Goal: Transaction & Acquisition: Purchase product/service

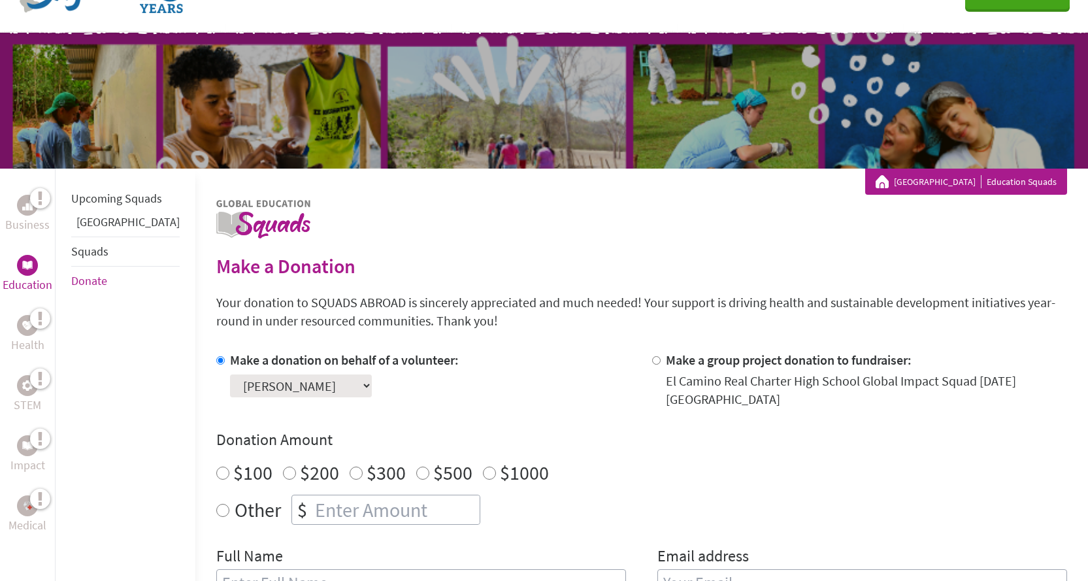
scroll to position [65, 0]
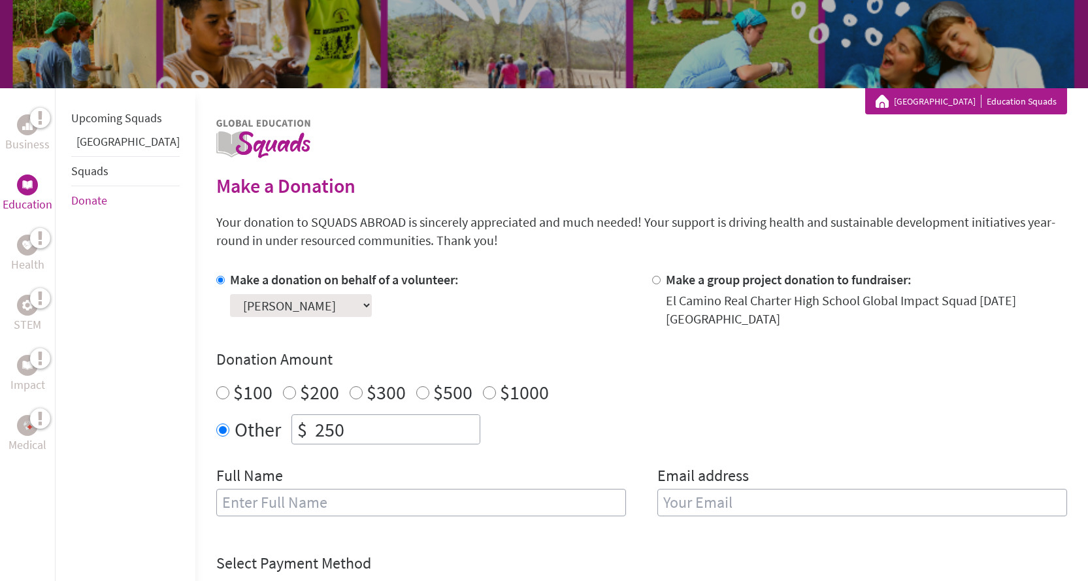
scroll to position [152, 0]
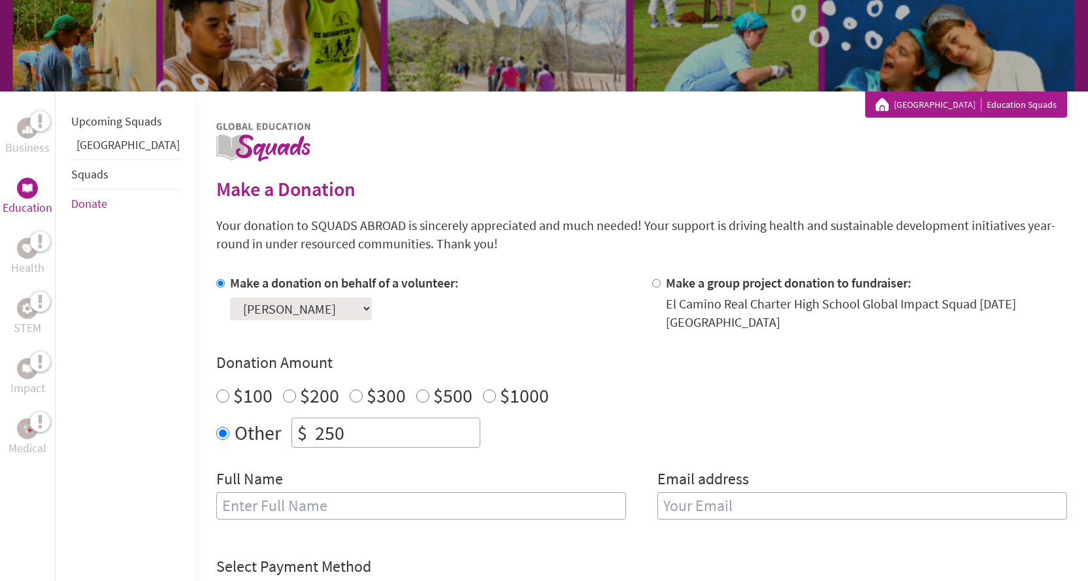
click at [40, 134] on link "Business" at bounding box center [27, 137] width 44 height 39
click at [30, 157] on div "Business" at bounding box center [28, 137] width 50 height 60
click at [29, 153] on p "Business" at bounding box center [27, 147] width 44 height 18
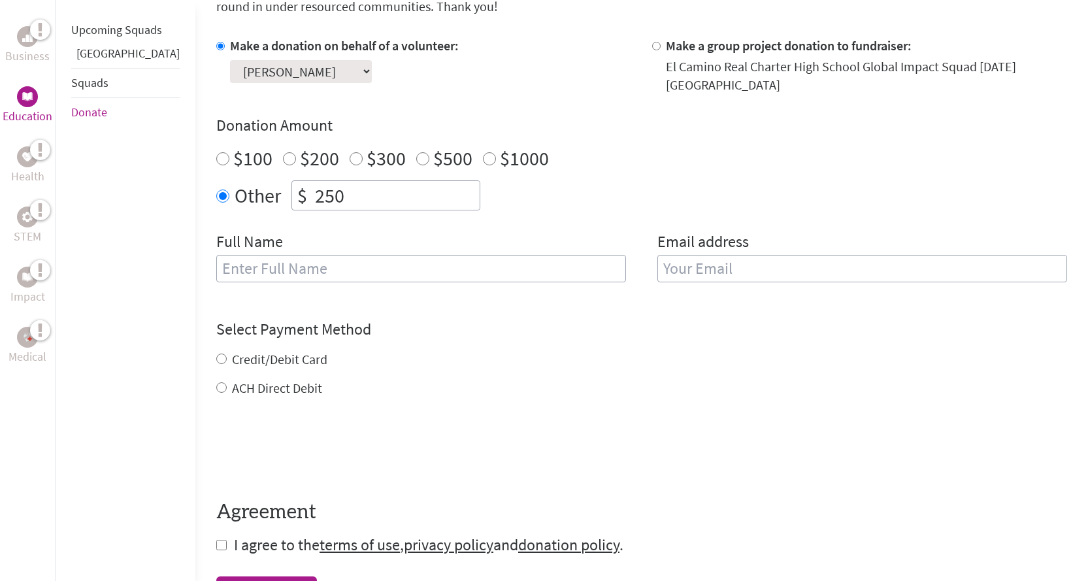
scroll to position [392, 0]
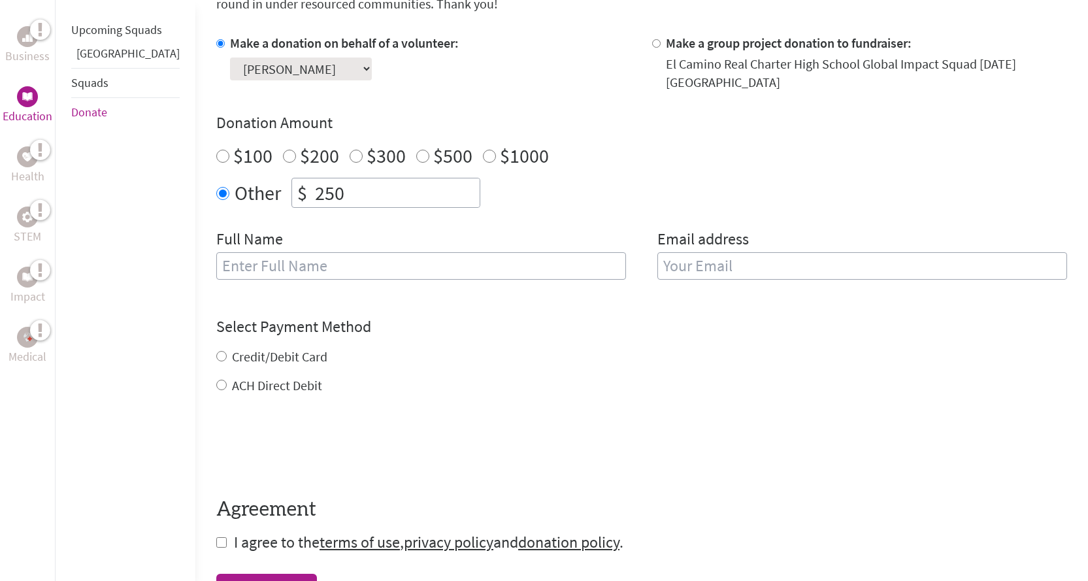
click at [293, 259] on input "text" at bounding box center [421, 265] width 410 height 27
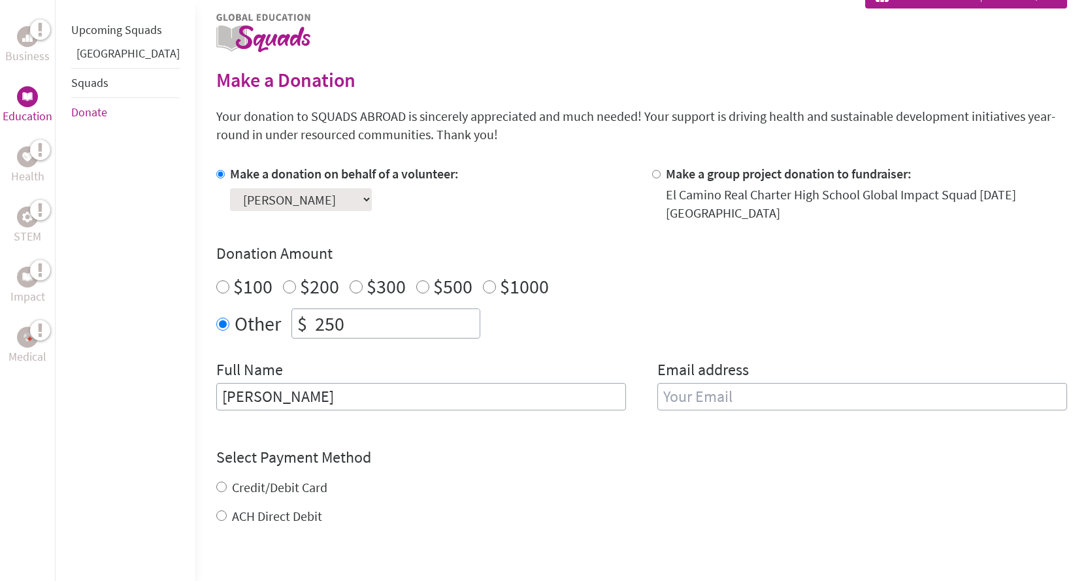
scroll to position [283, 0]
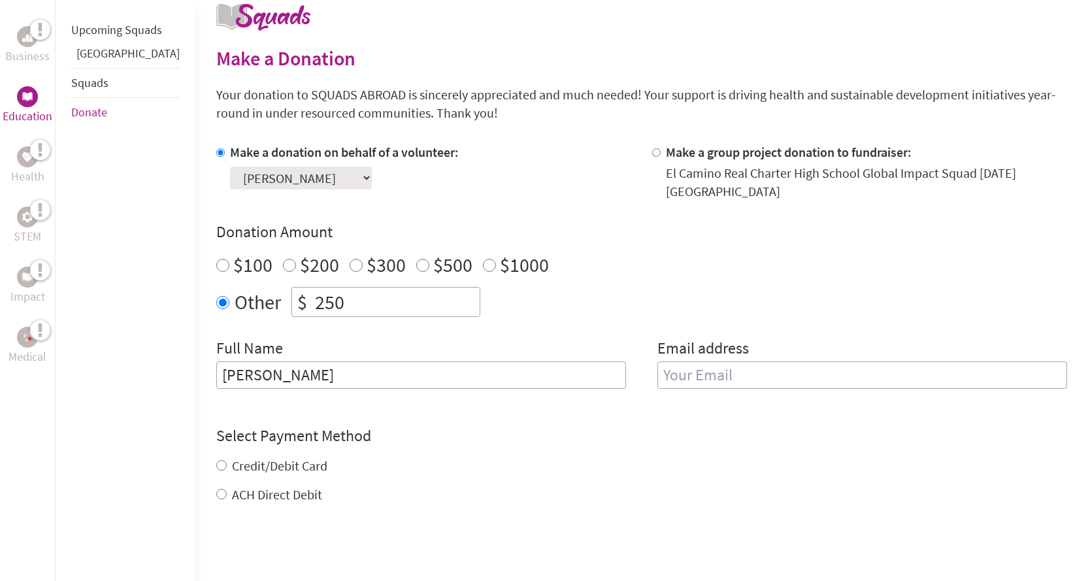
type input "[PERSON_NAME]"
click at [684, 368] on input "email" at bounding box center [862, 374] width 410 height 27
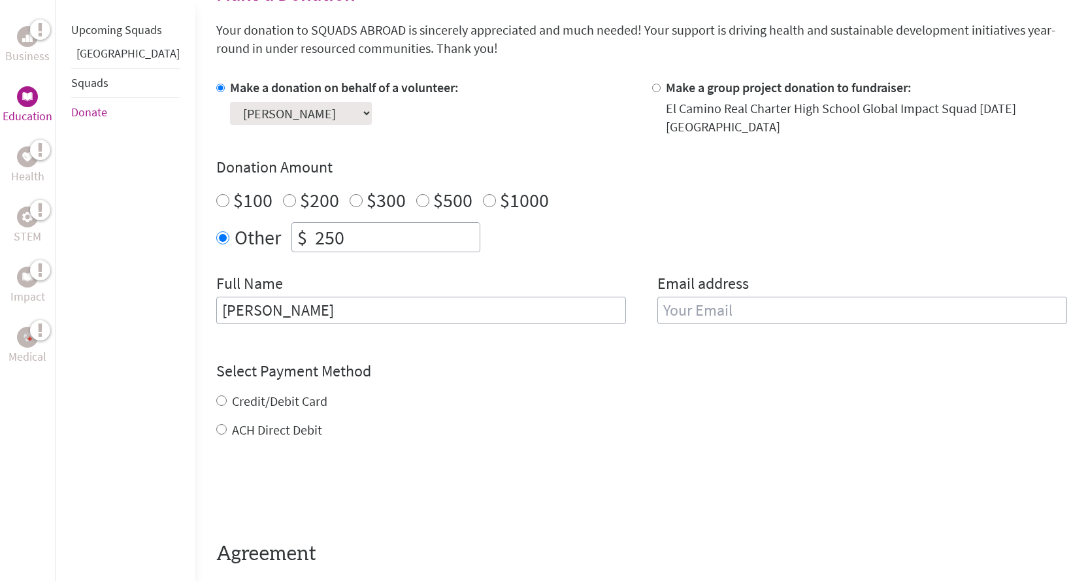
scroll to position [348, 0]
click at [692, 296] on input "email" at bounding box center [862, 309] width 410 height 27
type input "[EMAIL_ADDRESS][DOMAIN_NAME]"
drag, startPoint x: 833, startPoint y: 306, endPoint x: 613, endPoint y: 309, distance: 220.1
click at [613, 309] on div "Full Name [PERSON_NAME] Email address [EMAIL_ADDRESS][DOMAIN_NAME]" at bounding box center [641, 305] width 850 height 67
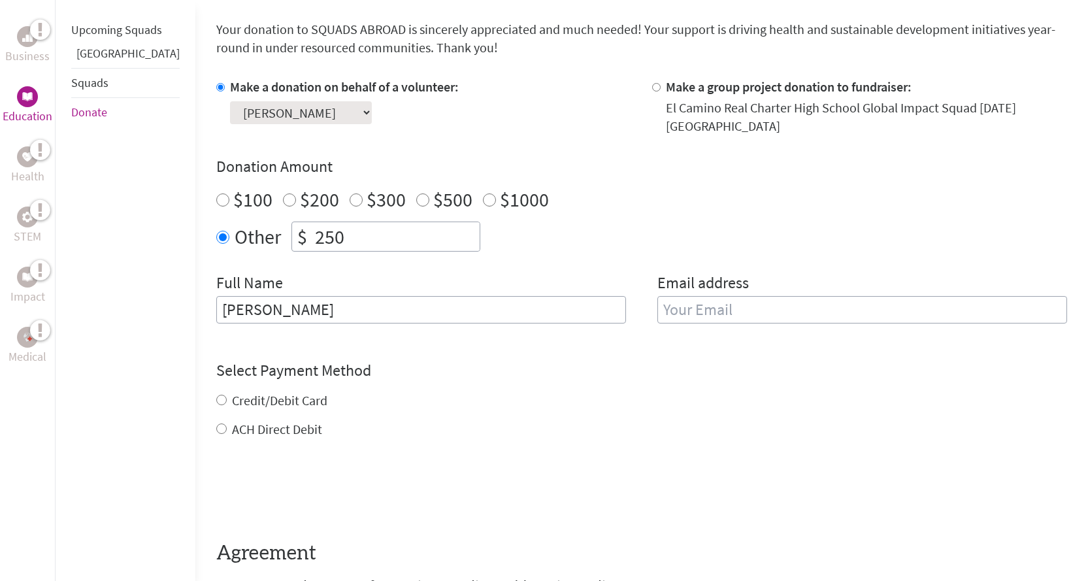
click at [657, 296] on input "email" at bounding box center [862, 309] width 410 height 27
type input "[EMAIL_ADDRESS][DOMAIN_NAME]"
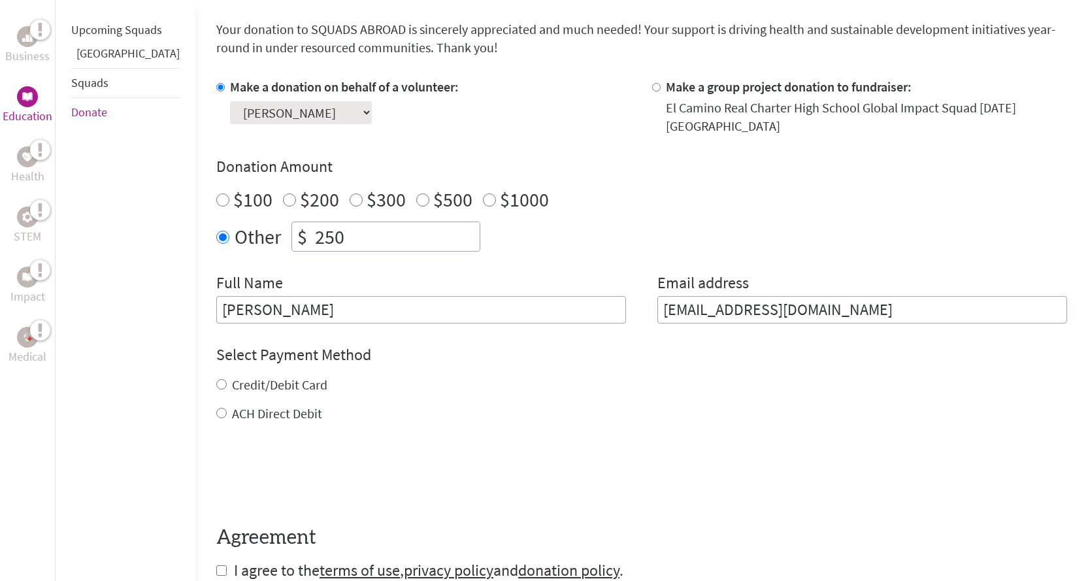
click at [216, 393] on div "Credit/Debit Card ACH Direct Debit" at bounding box center [641, 399] width 850 height 47
click at [216, 379] on input "Credit/Debit Card" at bounding box center [221, 384] width 10 height 10
radio input "true"
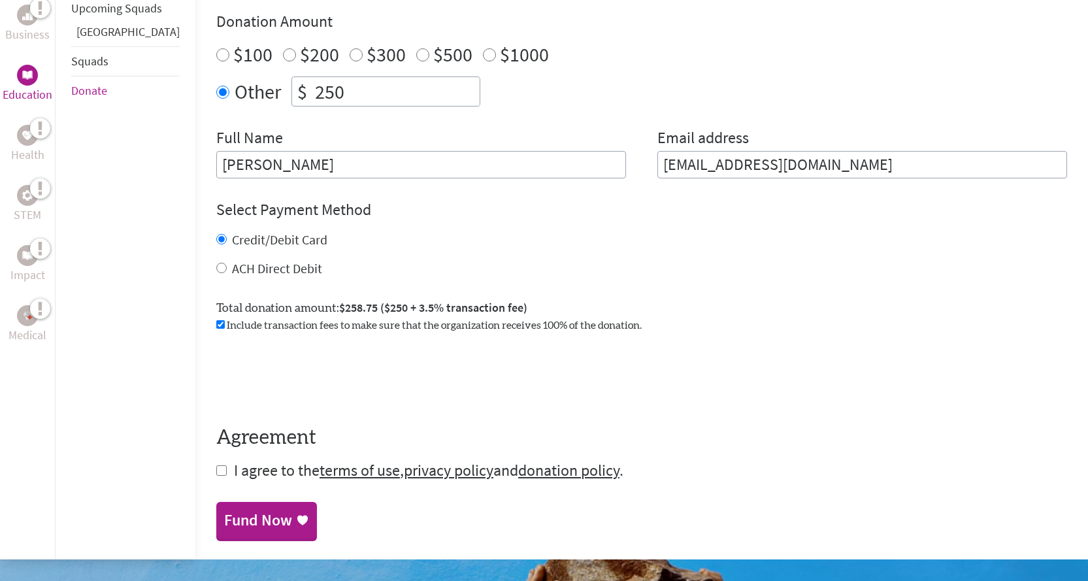
scroll to position [501, 0]
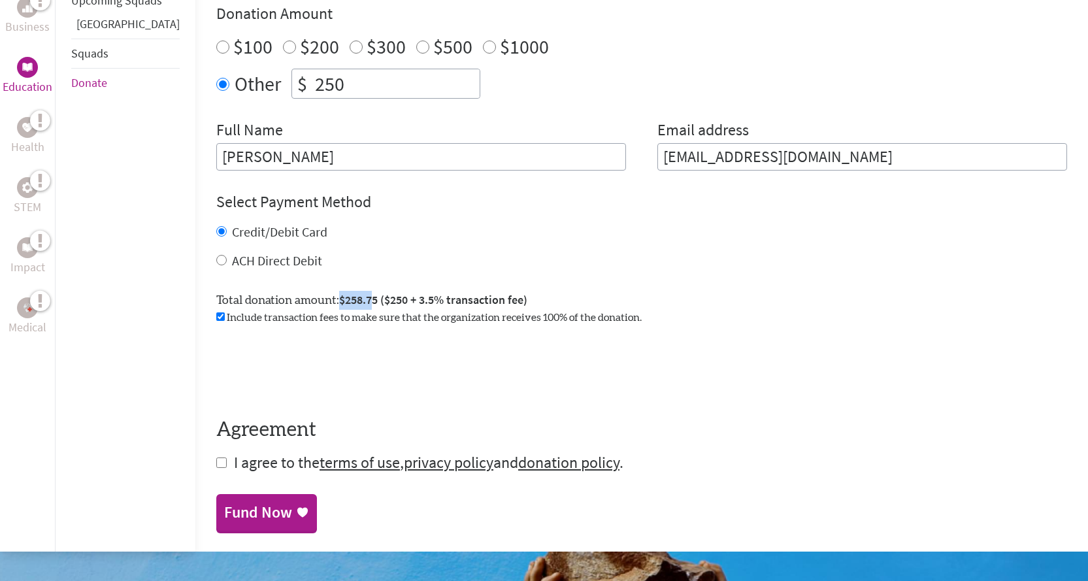
drag, startPoint x: 294, startPoint y: 291, endPoint x: 328, endPoint y: 292, distance: 34.0
click at [339, 292] on span "$258.75 ($250 + 3.5% transaction fee)" at bounding box center [433, 299] width 188 height 15
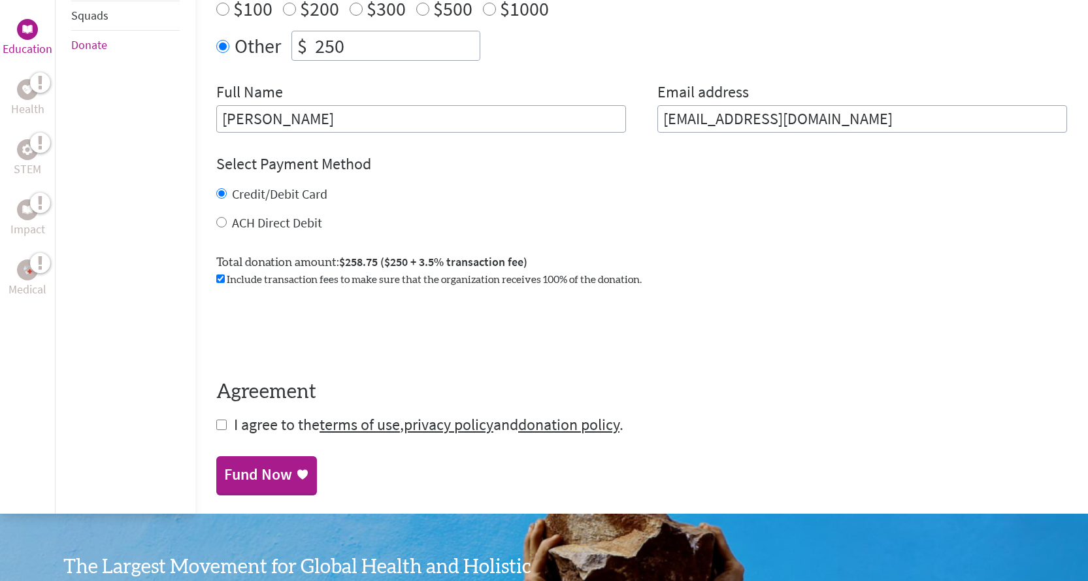
scroll to position [544, 0]
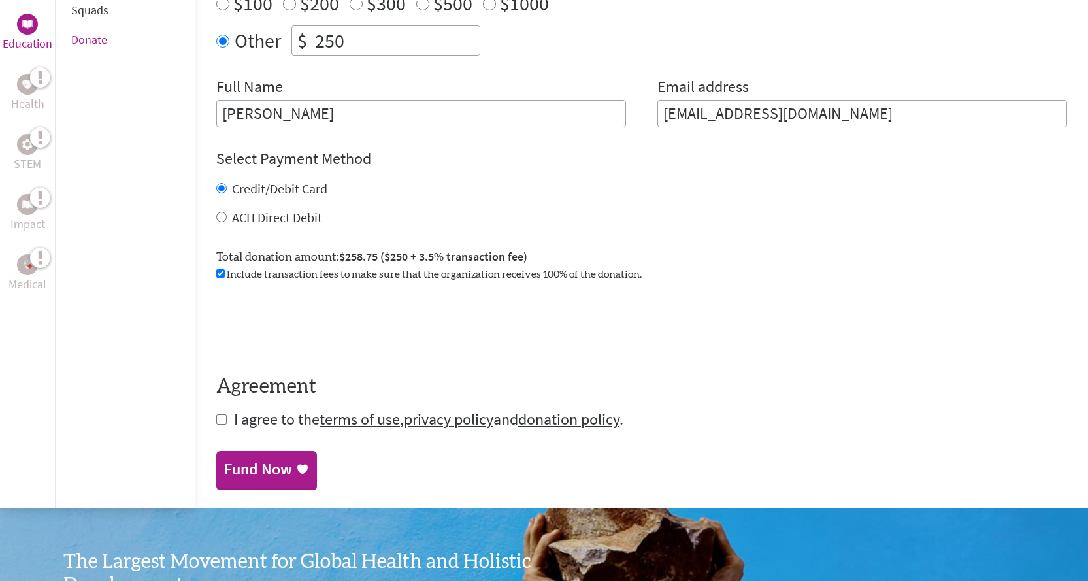
click at [232, 209] on label "ACH Direct Debit" at bounding box center [277, 217] width 90 height 16
click at [216, 212] on input "ACH Direct Debit" at bounding box center [221, 217] width 10 height 10
radio input "true"
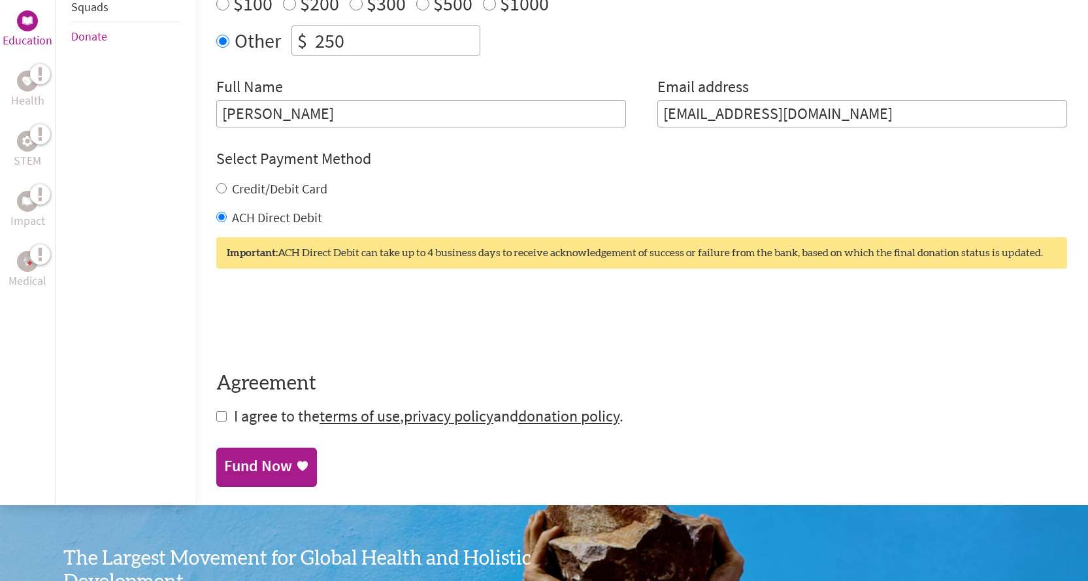
click at [216, 411] on input "checkbox" at bounding box center [221, 416] width 10 height 10
checkbox input "true"
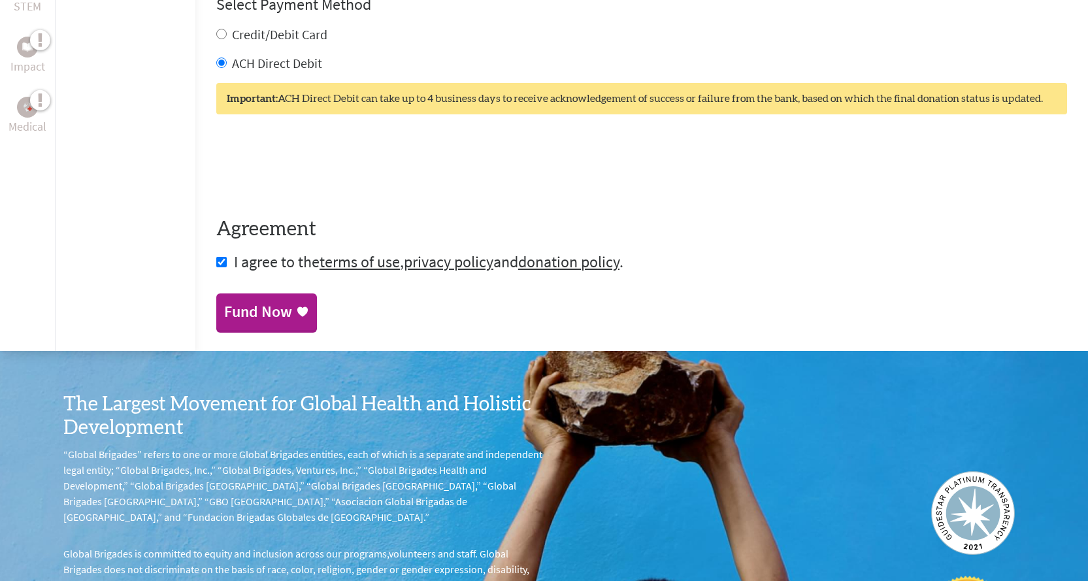
scroll to position [718, 0]
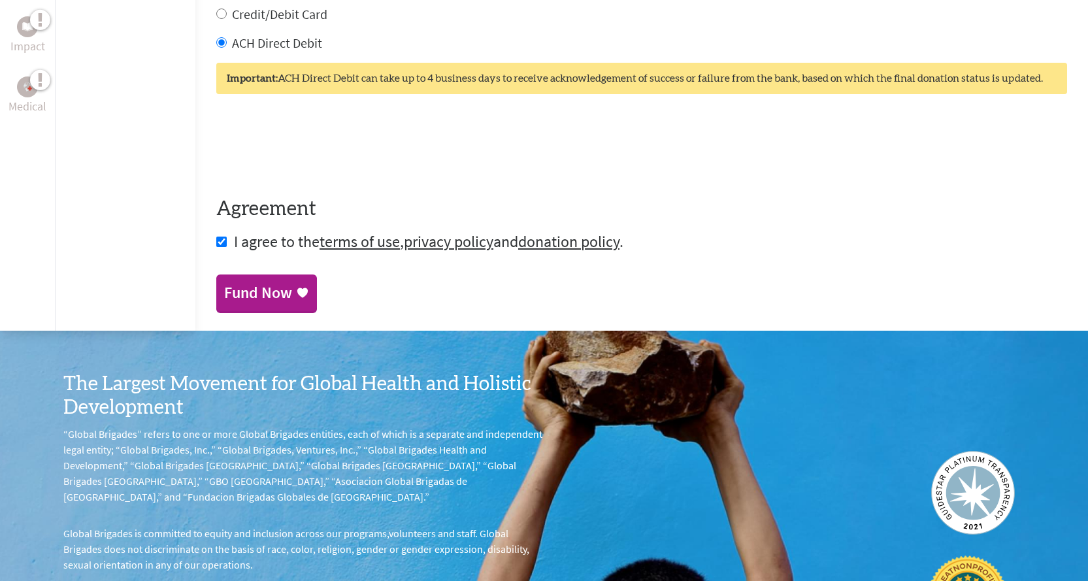
click at [224, 282] on div "Fund Now" at bounding box center [258, 292] width 68 height 21
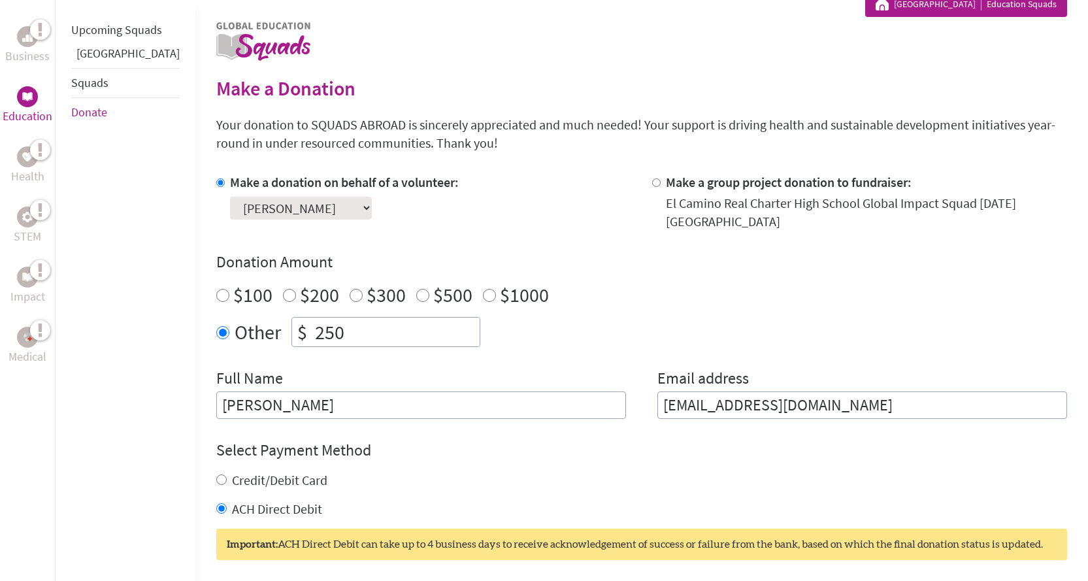
scroll to position [261, 0]
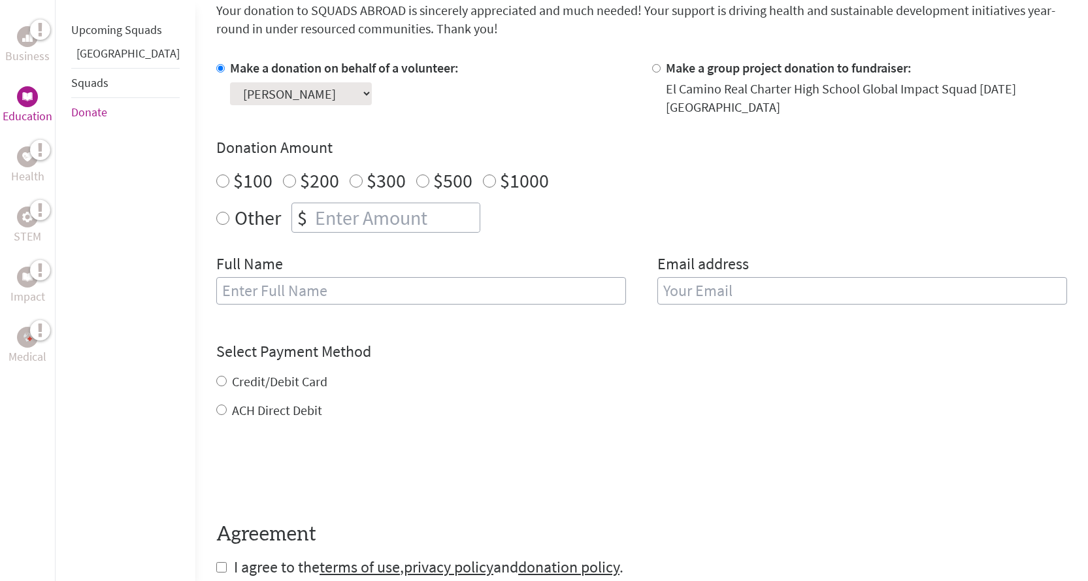
scroll to position [348, 0]
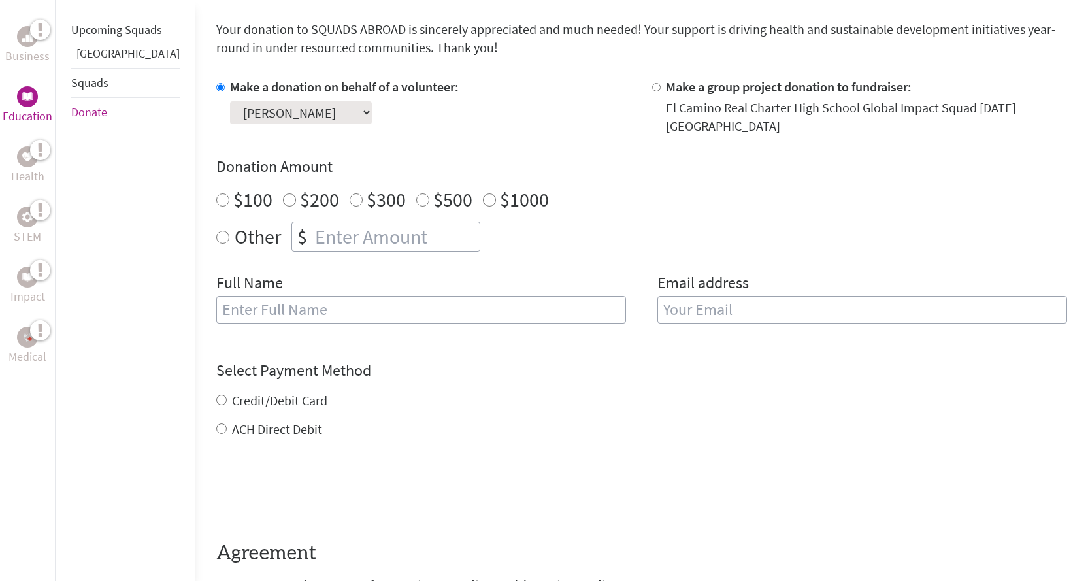
click at [216, 231] on input "Other" at bounding box center [222, 237] width 13 height 13
radio input "true"
click at [312, 229] on input "number" at bounding box center [395, 236] width 167 height 29
type input "250"
click at [461, 245] on div "Make a donation on behalf of a volunteer: Select a volunteer... Adriana Montano…" at bounding box center [641, 208] width 850 height 261
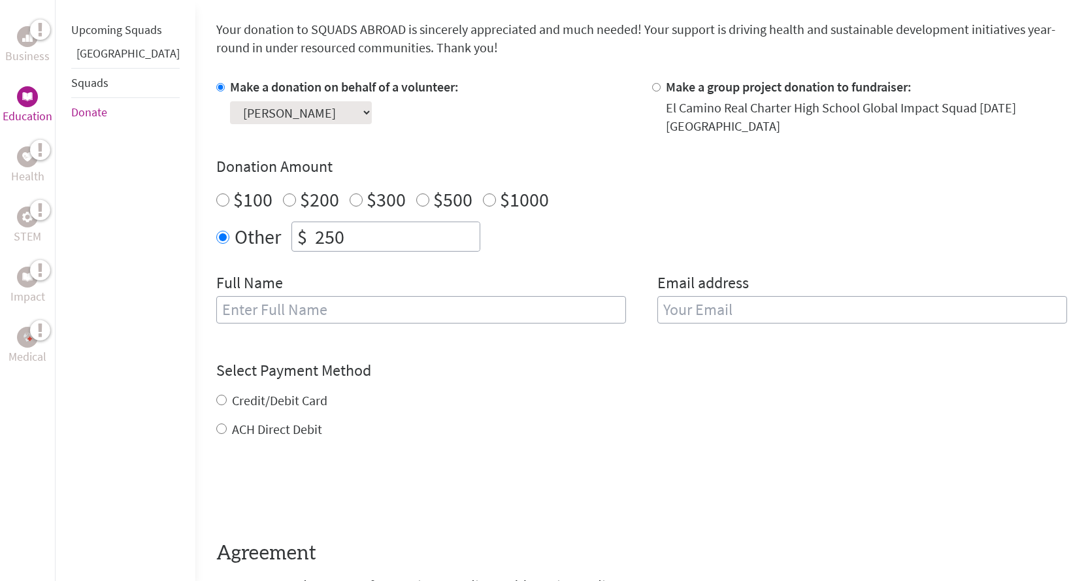
click at [295, 296] on input "text" at bounding box center [421, 309] width 410 height 27
type input "[PERSON_NAME]"
type input "[EMAIL_ADDRESS][DOMAIN_NAME]"
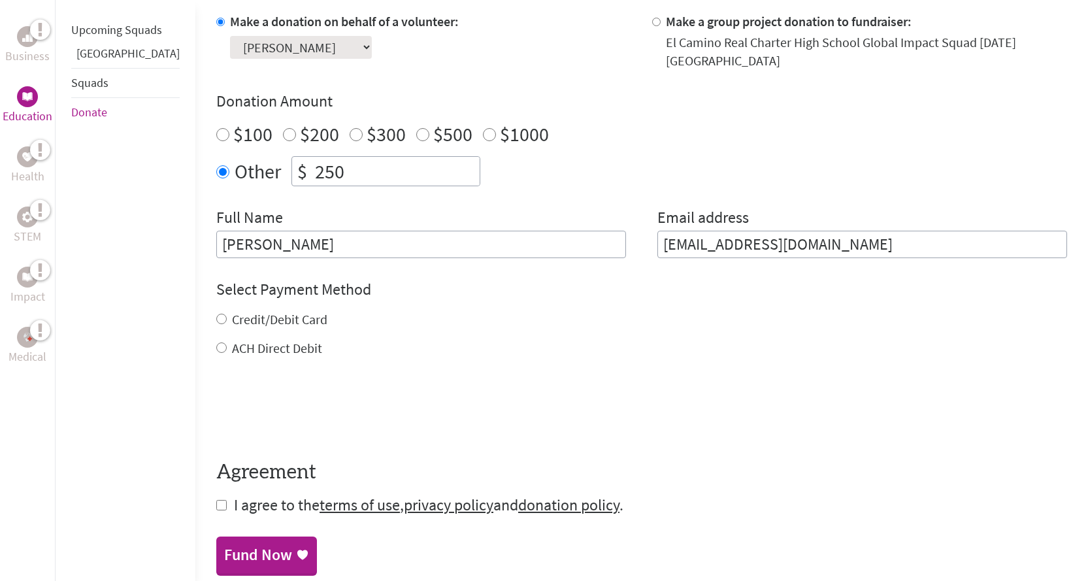
click at [232, 340] on label "ACH Direct Debit" at bounding box center [277, 348] width 90 height 16
click at [216, 342] on input "ACH Direct Debit" at bounding box center [221, 347] width 10 height 10
radio input "true"
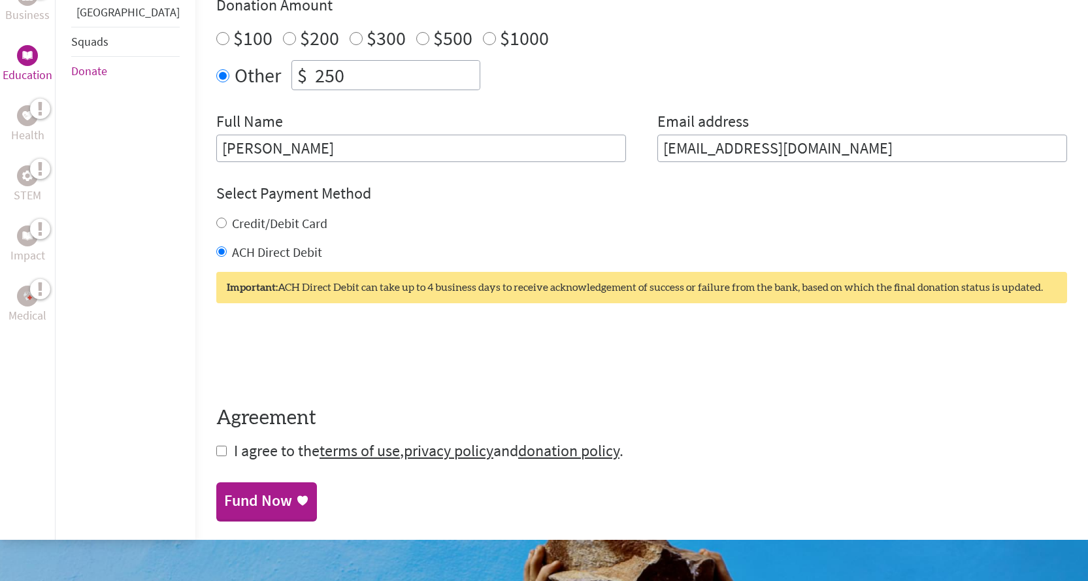
scroll to position [523, 0]
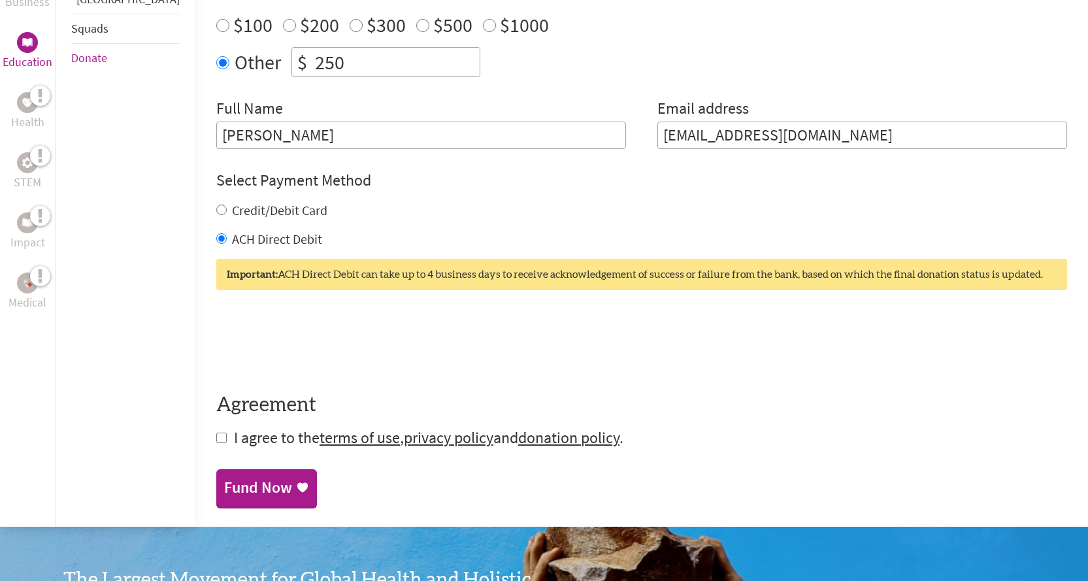
click at [216, 432] on input "checkbox" at bounding box center [221, 437] width 10 height 10
checkbox input "true"
click at [224, 478] on div "Fund Now" at bounding box center [258, 488] width 68 height 21
